Goal: Information Seeking & Learning: Find specific fact

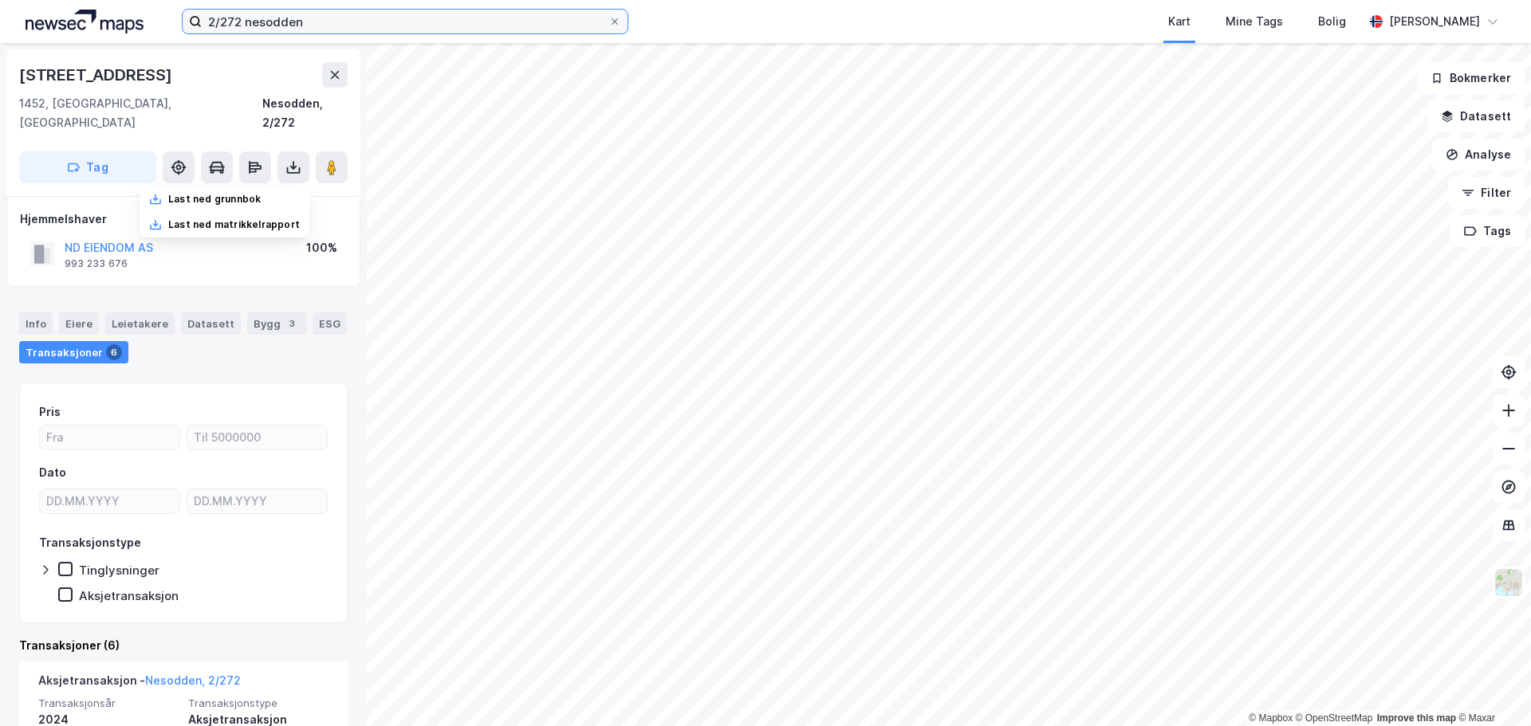
click at [417, 16] on input "2/272 nesodden" at bounding box center [405, 22] width 407 height 24
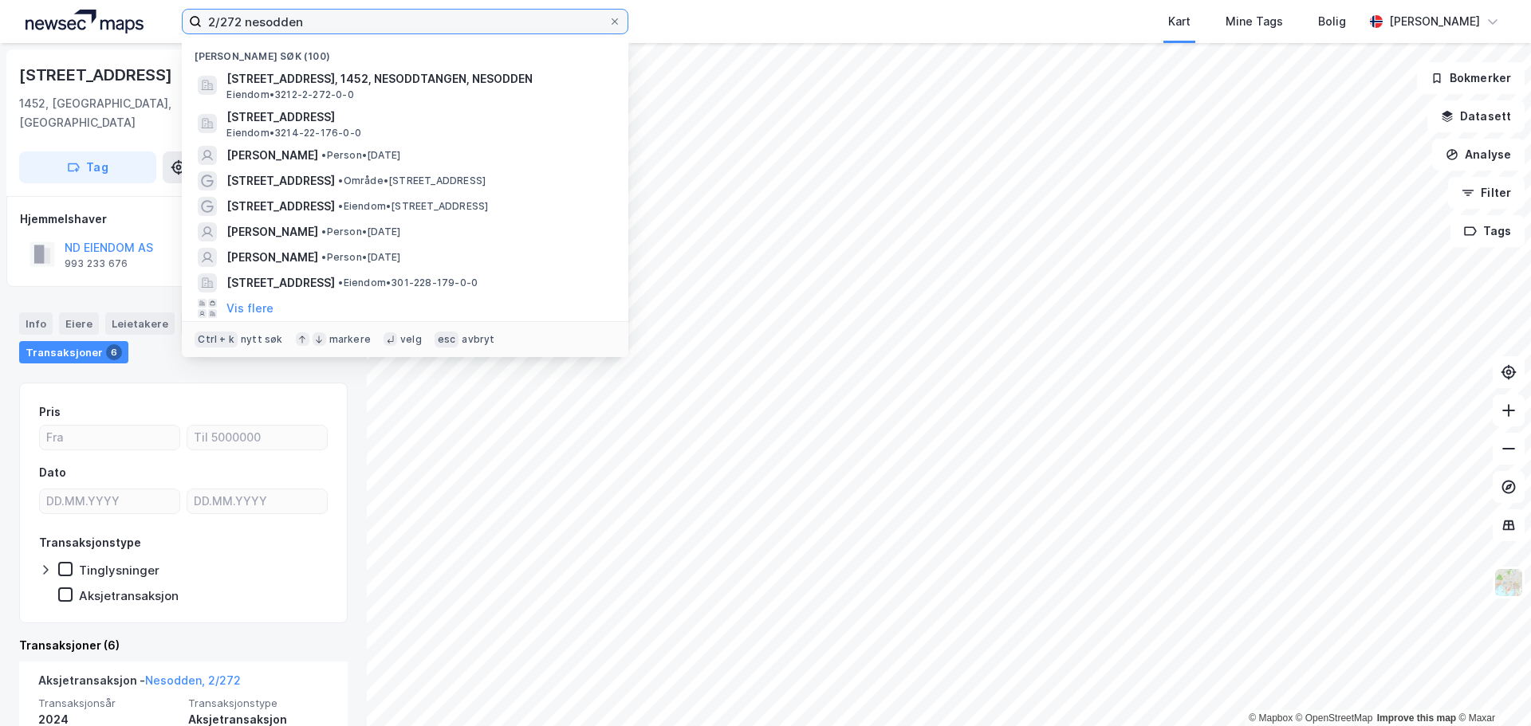
click at [417, 16] on input "2/272 nesodden" at bounding box center [405, 22] width 407 height 24
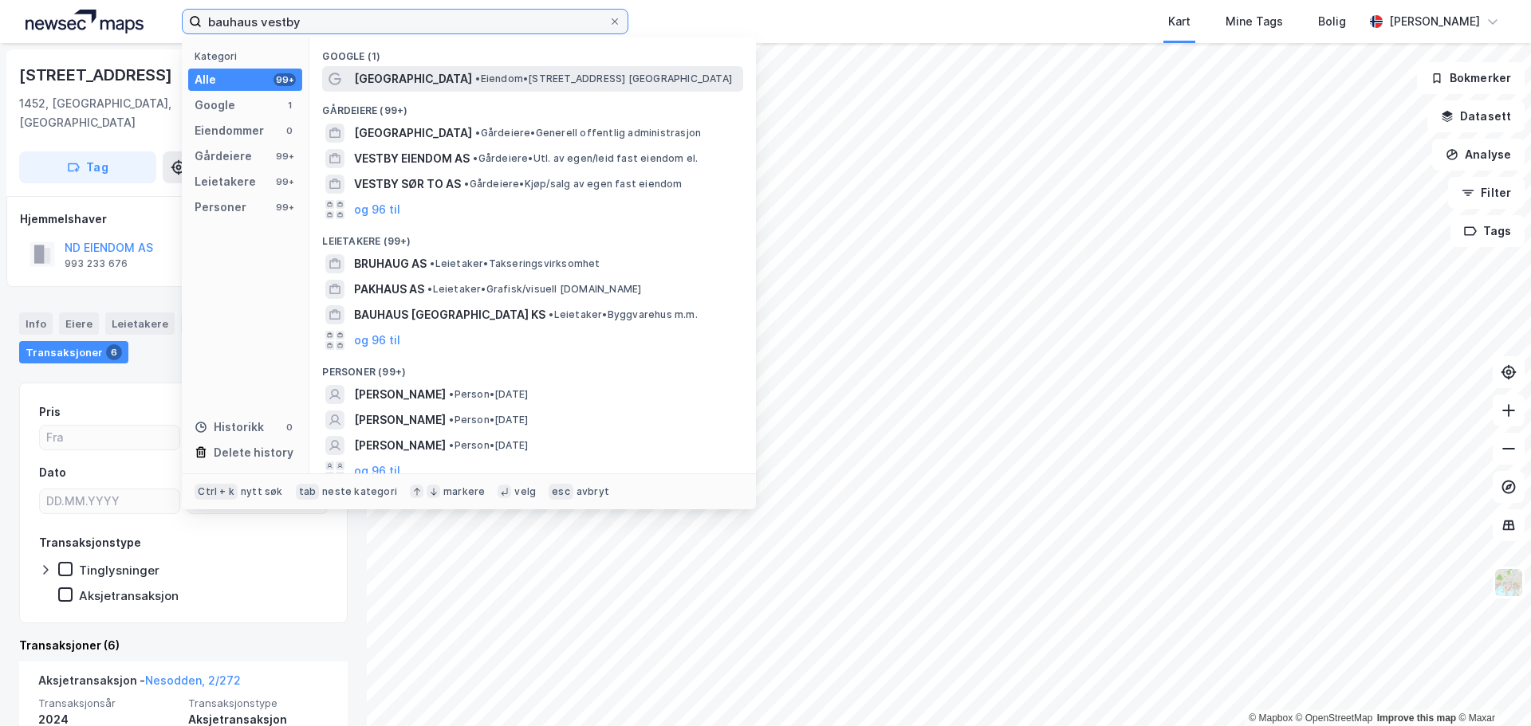
type input "bauhaus vestby"
click at [475, 80] on span "• Eiendom • [STREET_ADDRESS]" at bounding box center [603, 79] width 257 height 13
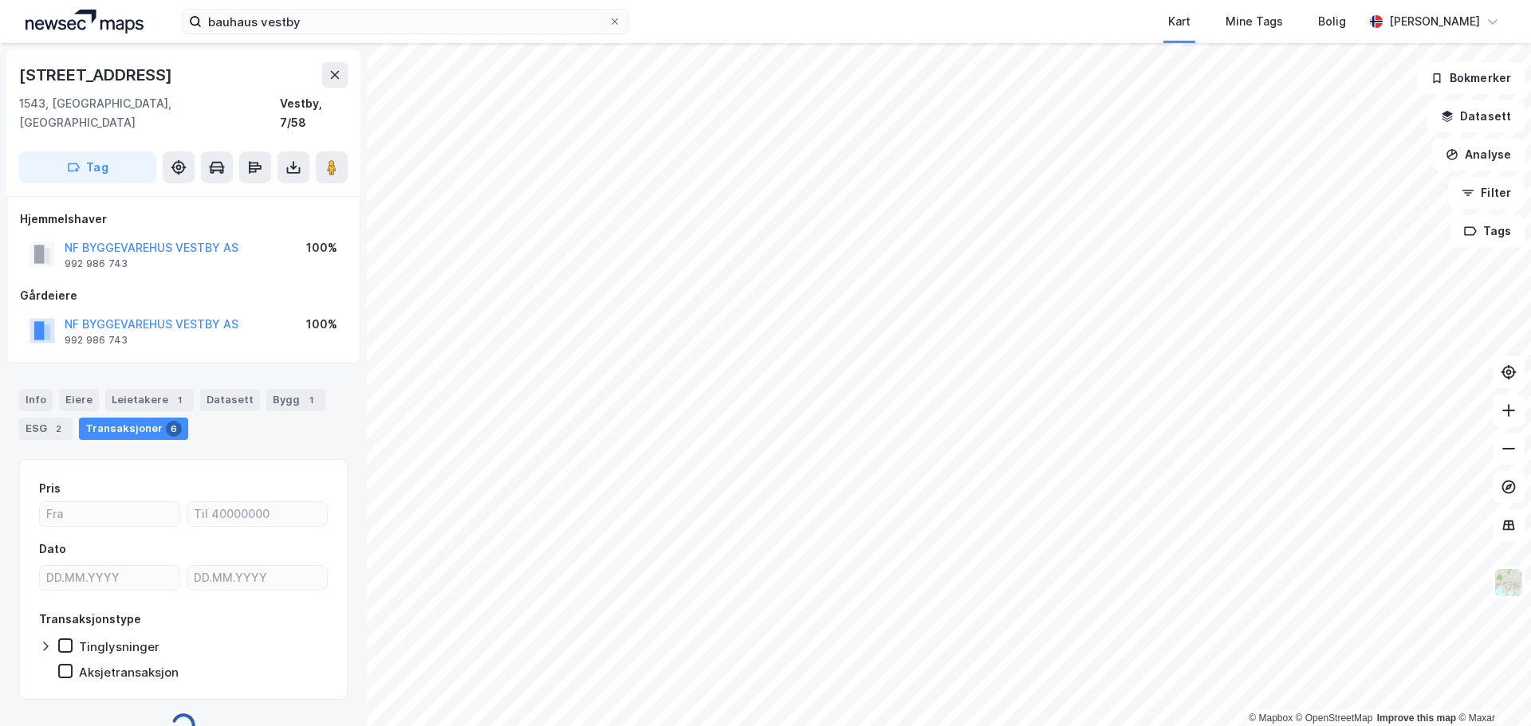
scroll to position [1, 0]
click at [289, 388] on div "Bygg 1" at bounding box center [295, 399] width 59 height 22
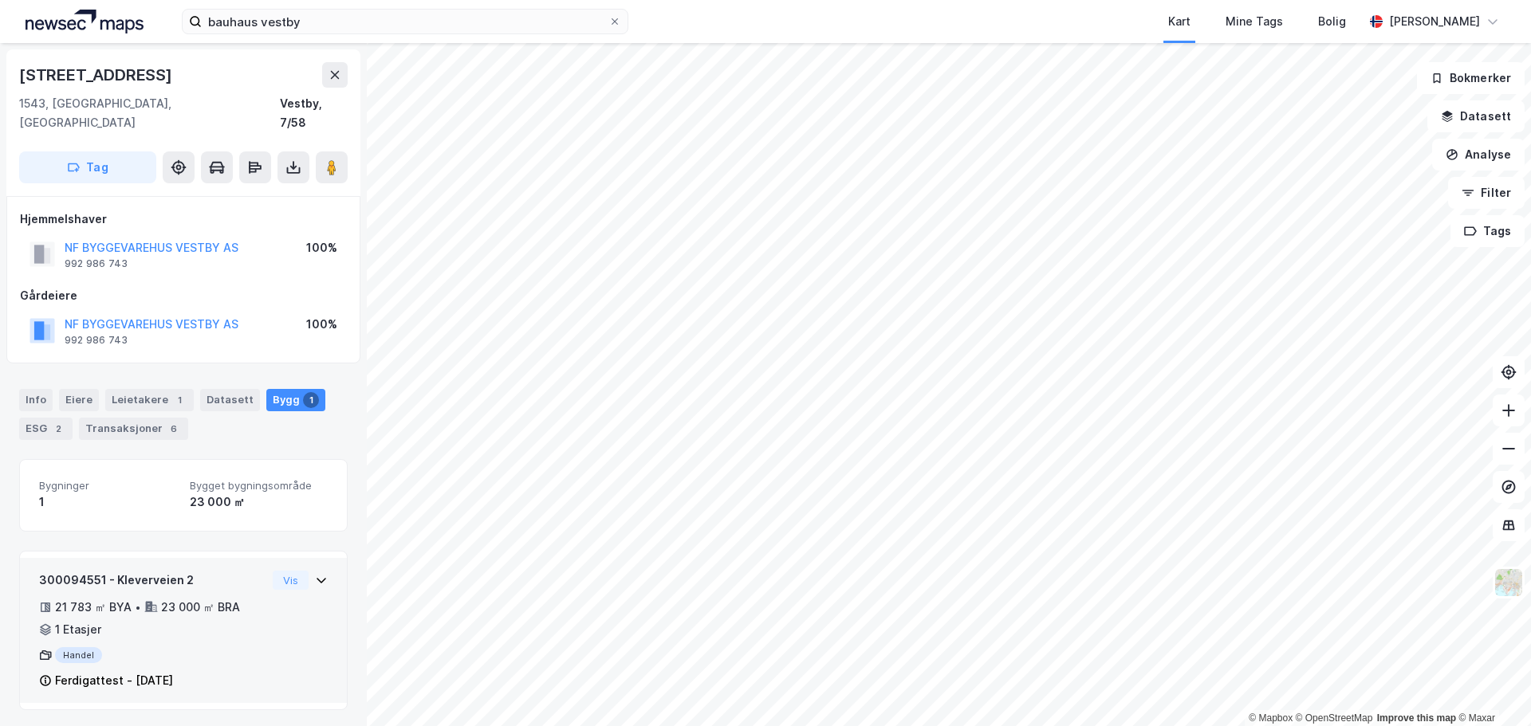
click at [191, 674] on div "300094551 - Kleverveien 2 21 783 ㎡ BYA • 23 000 ㎡ BRA • 1 Etasjer Handel Ferdig…" at bounding box center [152, 637] width 227 height 132
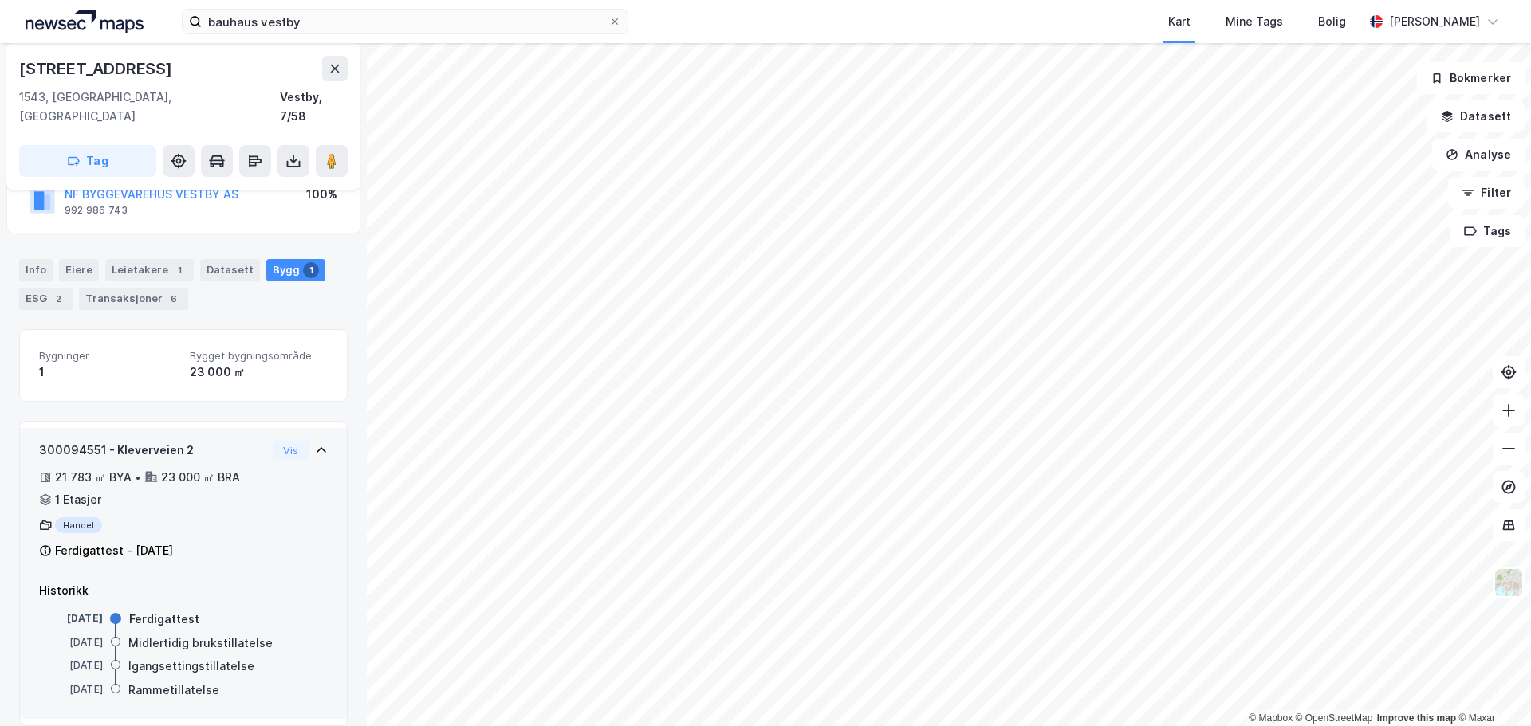
drag, startPoint x: 201, startPoint y: 534, endPoint x: 57, endPoint y: 533, distance: 143.5
click at [57, 541] on div "Ferdigattest - [DATE]" at bounding box center [152, 550] width 227 height 19
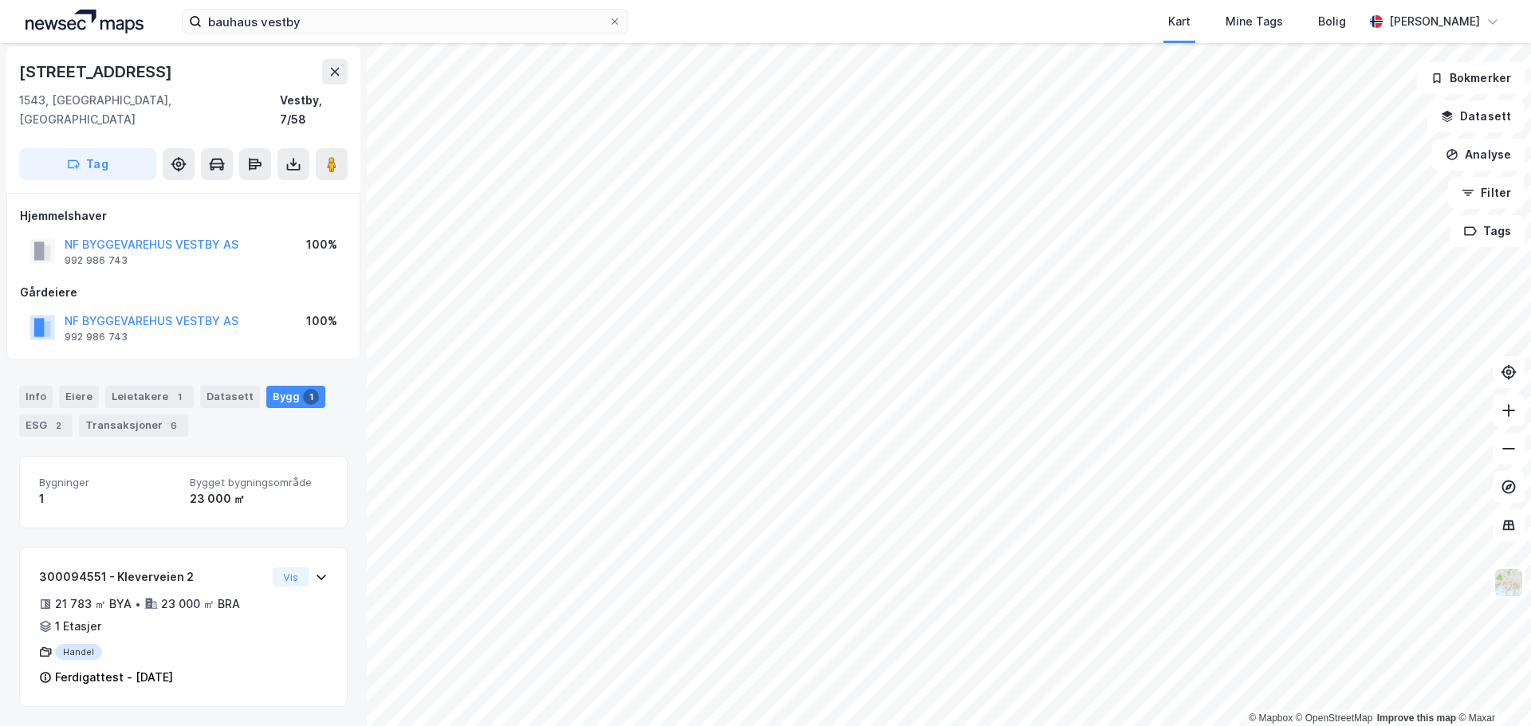
scroll to position [0, 0]
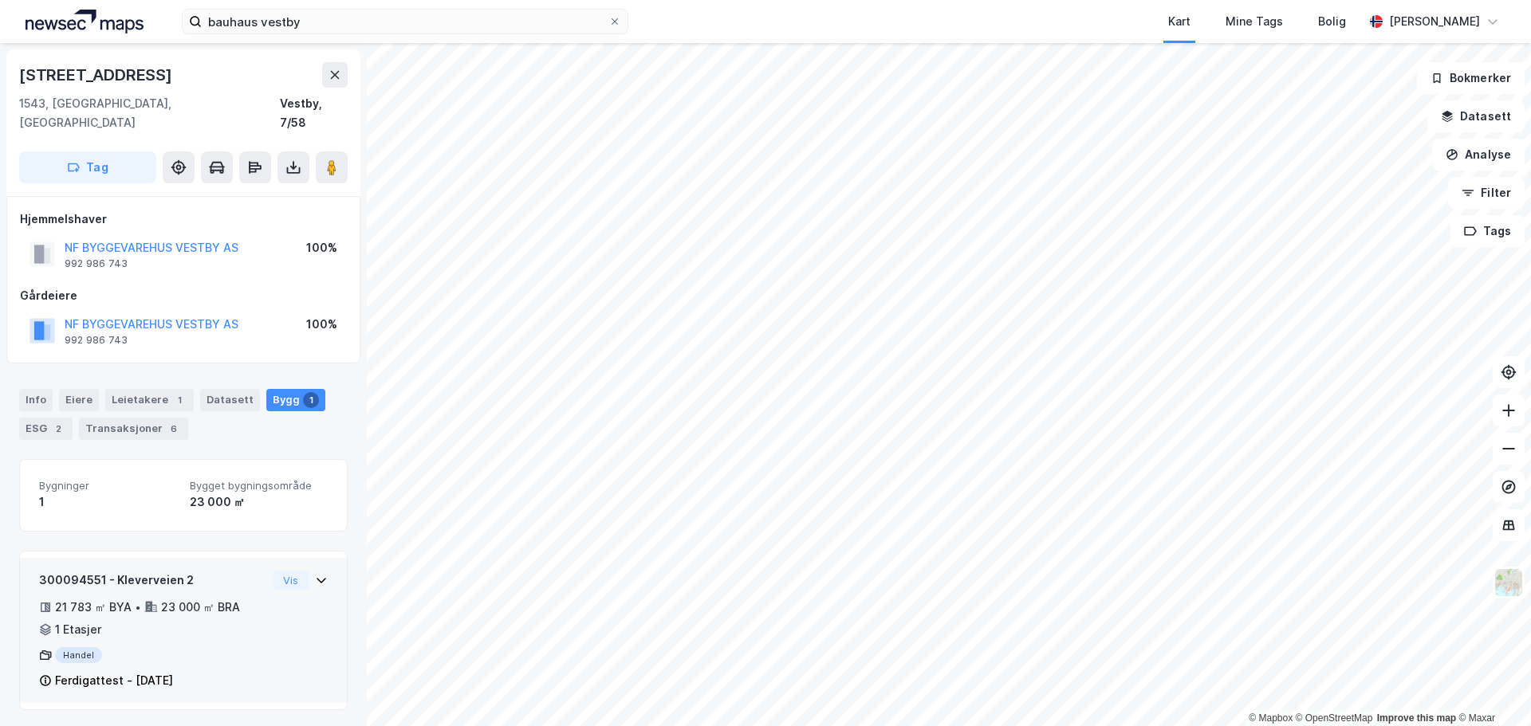
copy div "Ferdigattest - [DATE]"
click at [100, 671] on div "Ferdigattest - [DATE]" at bounding box center [114, 680] width 118 height 19
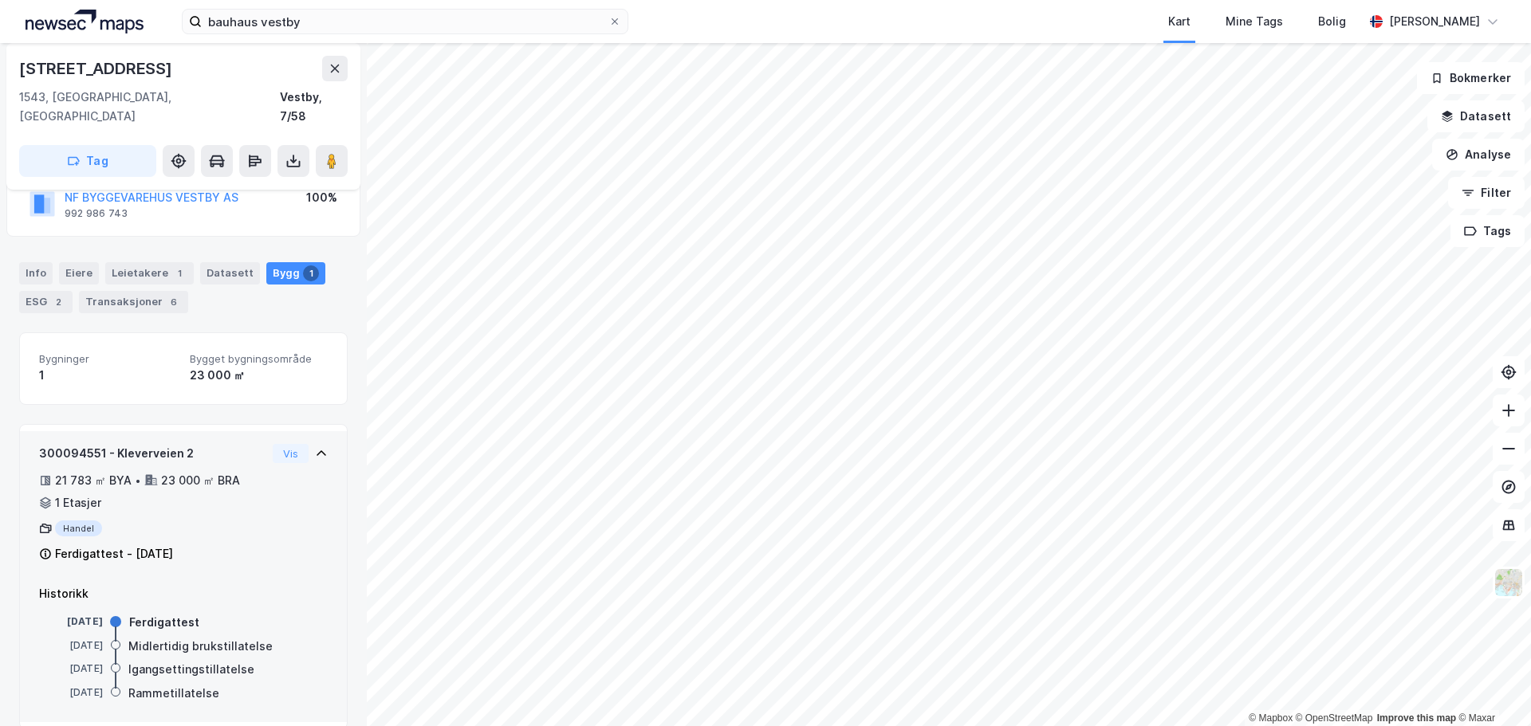
scroll to position [130, 0]
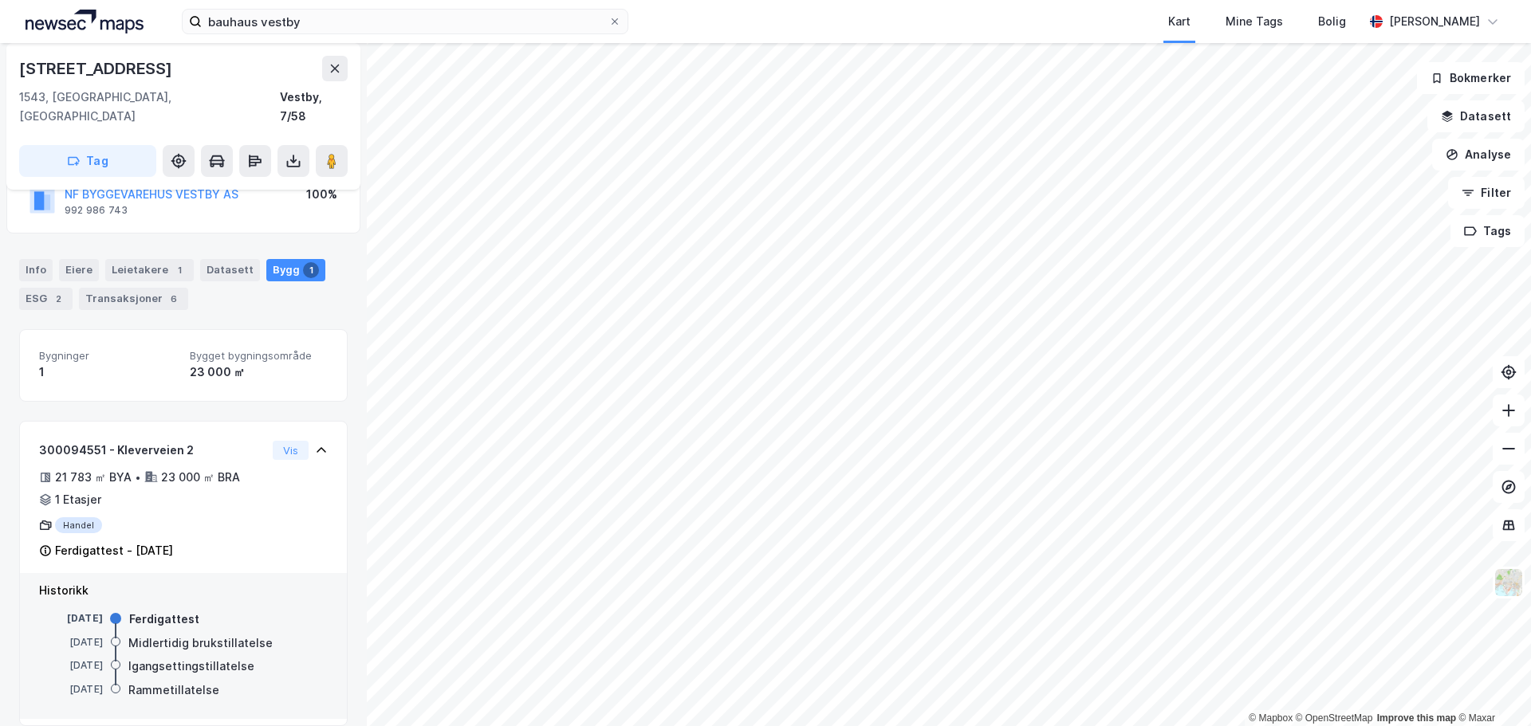
click at [151, 610] on div "Ferdigattest" at bounding box center [164, 619] width 70 height 19
click at [85, 611] on div "[DATE]" at bounding box center [71, 618] width 64 height 14
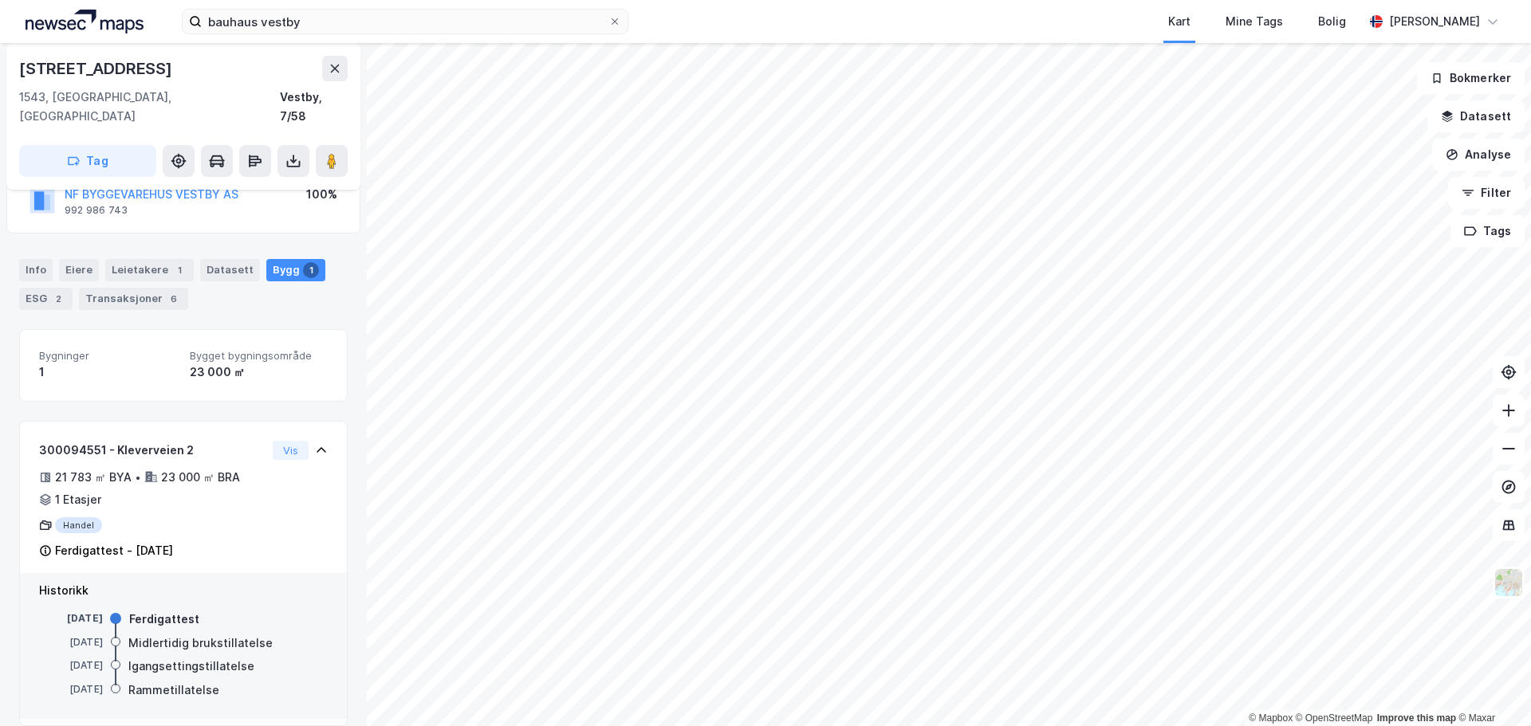
click at [152, 610] on div "Ferdigattest" at bounding box center [164, 619] width 70 height 19
click at [135, 610] on div "Ferdigattest" at bounding box center [164, 619] width 70 height 19
